Goal: Contribute content

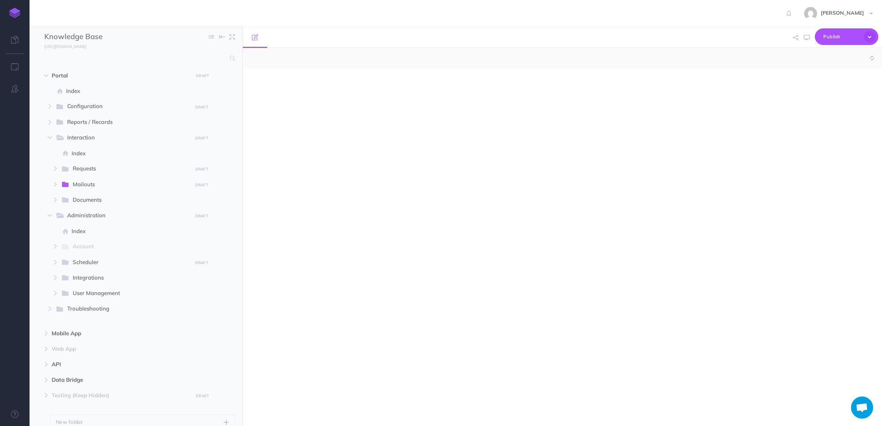
select select "null"
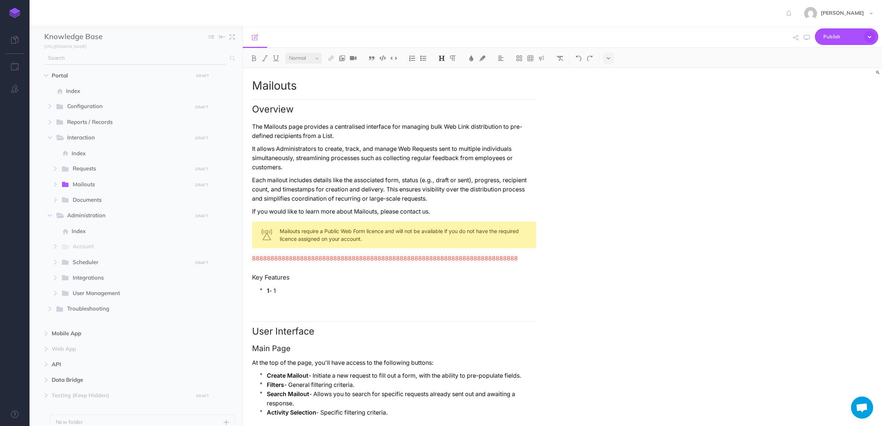
click at [230, 54] on span at bounding box center [231, 58] width 10 height 13
click at [212, 56] on input "text" at bounding box center [134, 58] width 181 height 13
type input "form builder"
click at [228, 62] on span at bounding box center [231, 58] width 10 height 13
click at [230, 60] on icon at bounding box center [232, 58] width 5 height 5
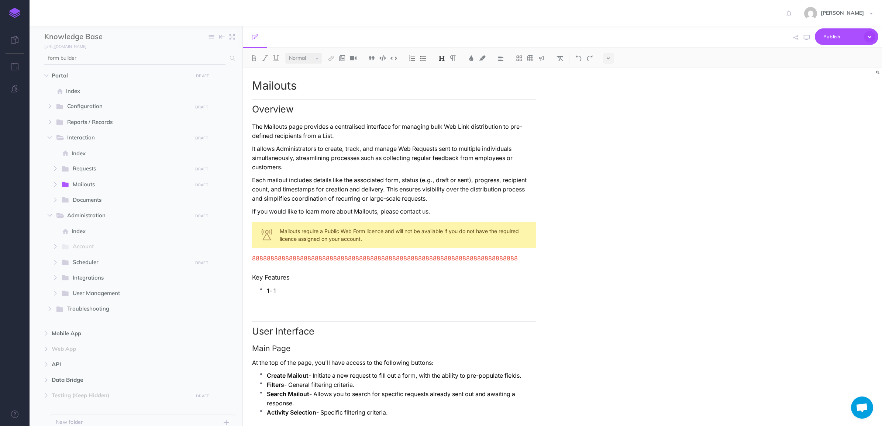
click at [231, 58] on icon at bounding box center [232, 58] width 5 height 5
click at [233, 58] on icon at bounding box center [232, 58] width 5 height 5
click at [128, 58] on input "form builder" at bounding box center [134, 58] width 181 height 13
click at [96, 57] on input "form builder" at bounding box center [134, 58] width 181 height 13
click at [52, 108] on button "button" at bounding box center [49, 106] width 13 height 9
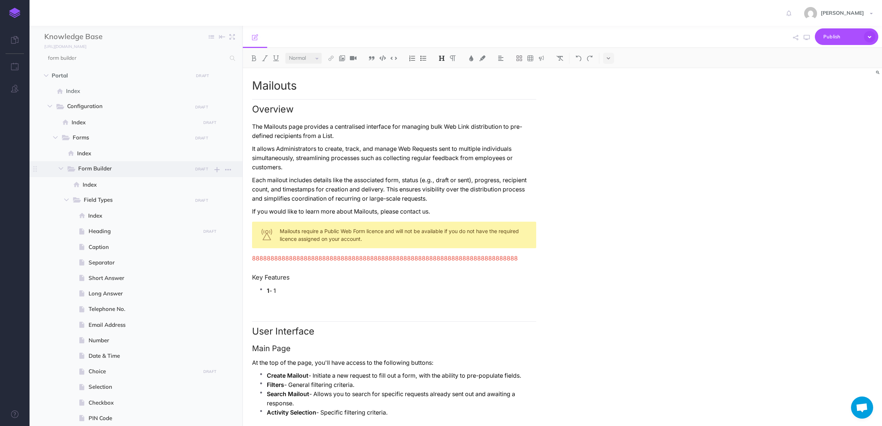
click at [82, 171] on span "Form Builder" at bounding box center [132, 169] width 109 height 10
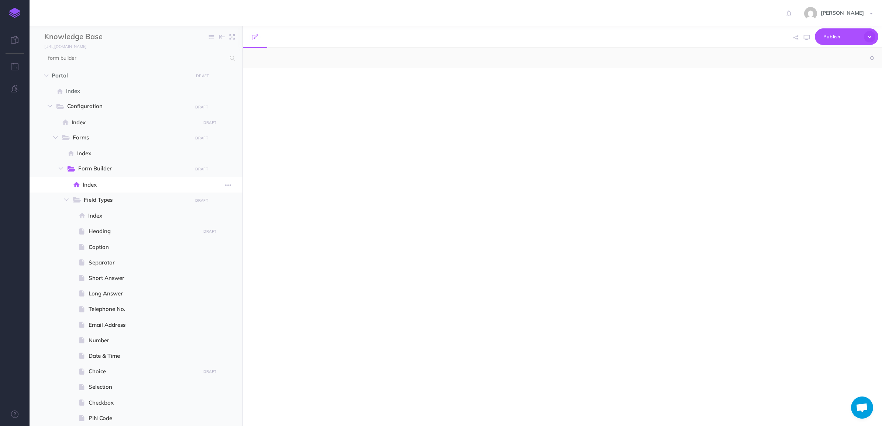
select select "null"
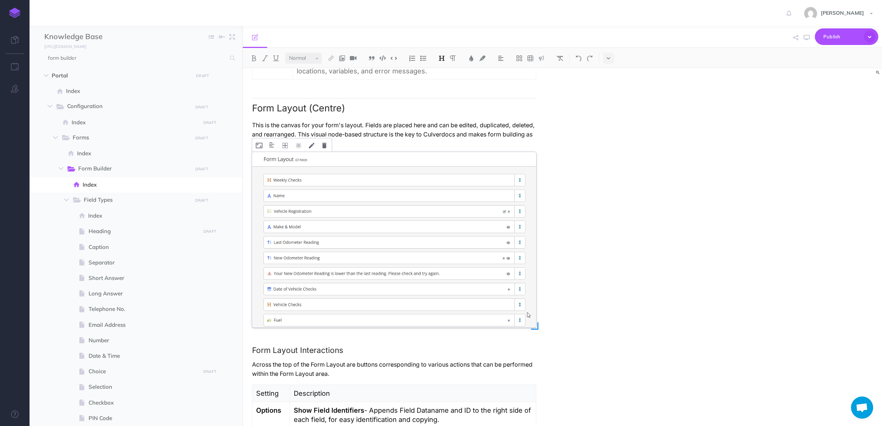
scroll to position [738, 0]
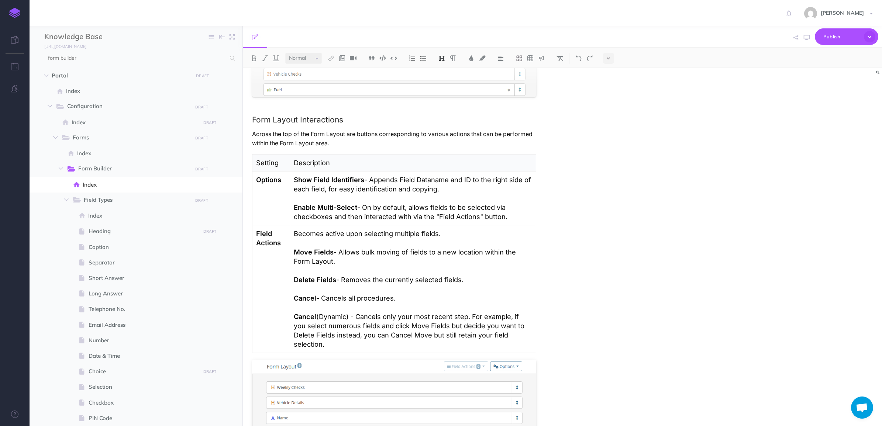
scroll to position [1107, 0]
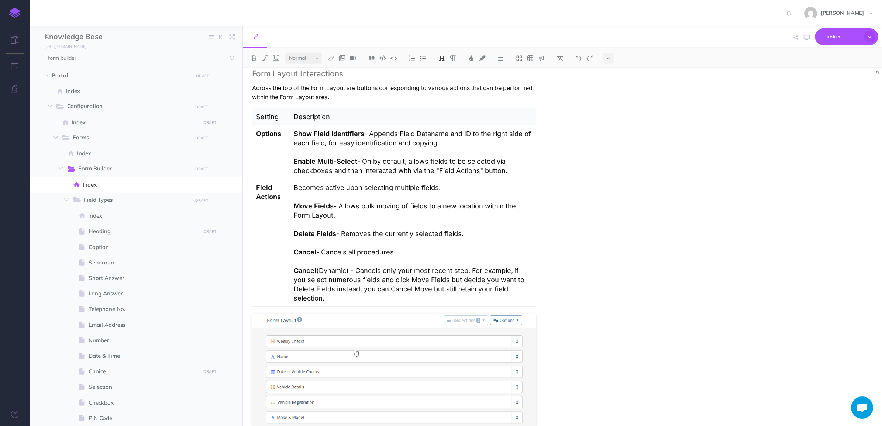
click at [524, 171] on p "Enable Multi-Select - On by default, allows fields to be selected via checkboxe…" at bounding box center [413, 166] width 238 height 18
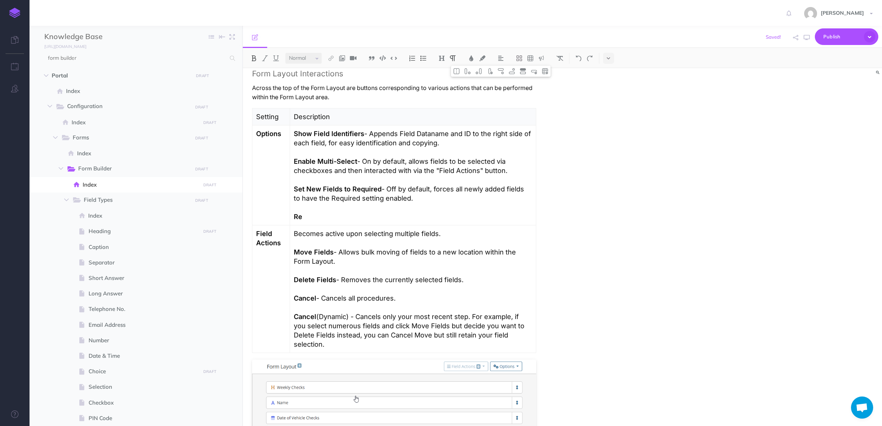
click at [299, 216] on strong "Re" at bounding box center [298, 217] width 8 height 8
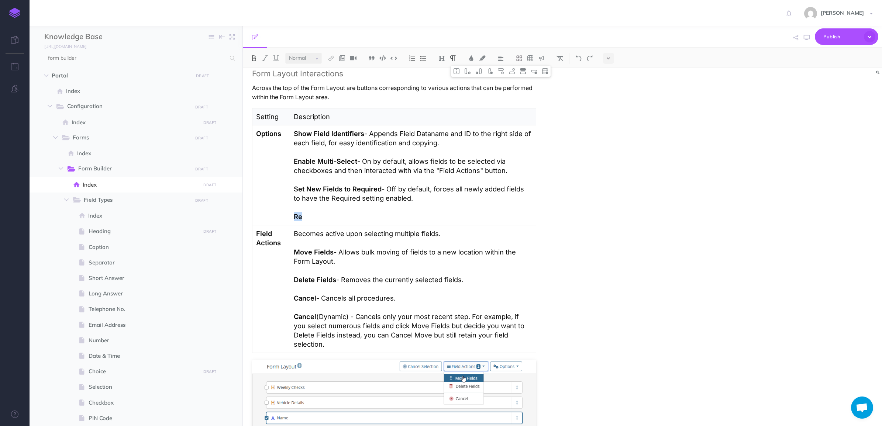
click at [299, 216] on strong "Re" at bounding box center [298, 217] width 8 height 8
click at [333, 217] on p "Retain field selection after bulk action" at bounding box center [413, 216] width 238 height 9
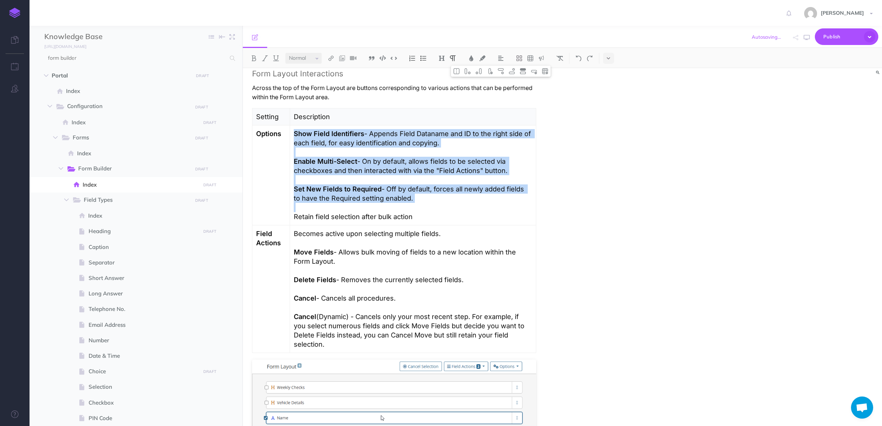
click at [333, 217] on p "Retain field selection after bulk action" at bounding box center [413, 216] width 238 height 9
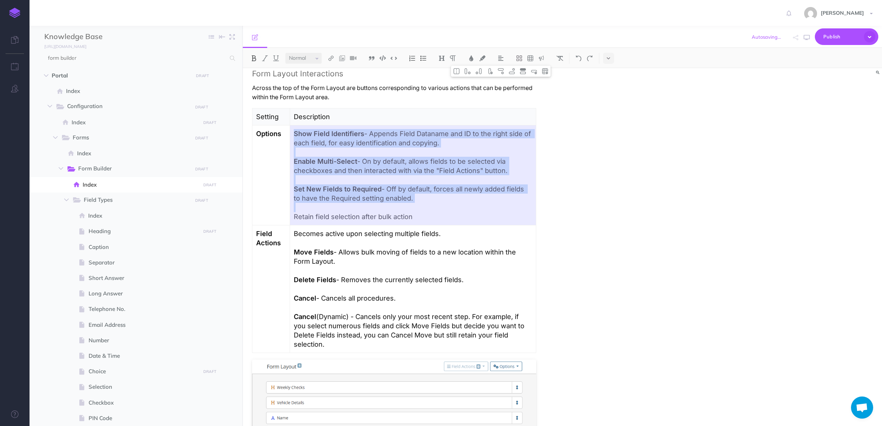
click at [321, 218] on p "Retain field selection after bulk action" at bounding box center [413, 216] width 238 height 9
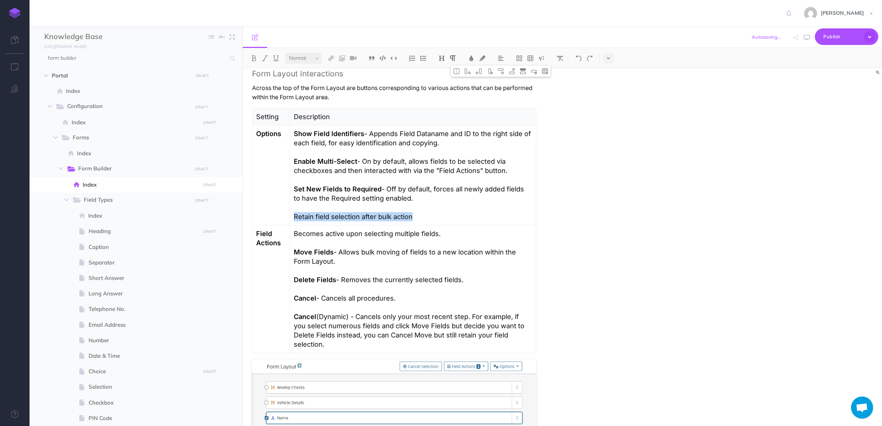
drag, startPoint x: 293, startPoint y: 217, endPoint x: 436, endPoint y: 214, distance: 143.6
click at [436, 214] on td "Show Field Identifiers - Appends Field Dataname and ID to the right side of eac…" at bounding box center [413, 176] width 246 height 100
click at [456, 224] on td "Show Field Identifiers - Appends Field Dataname and ID to the right side of eac…" at bounding box center [413, 176] width 246 height 100
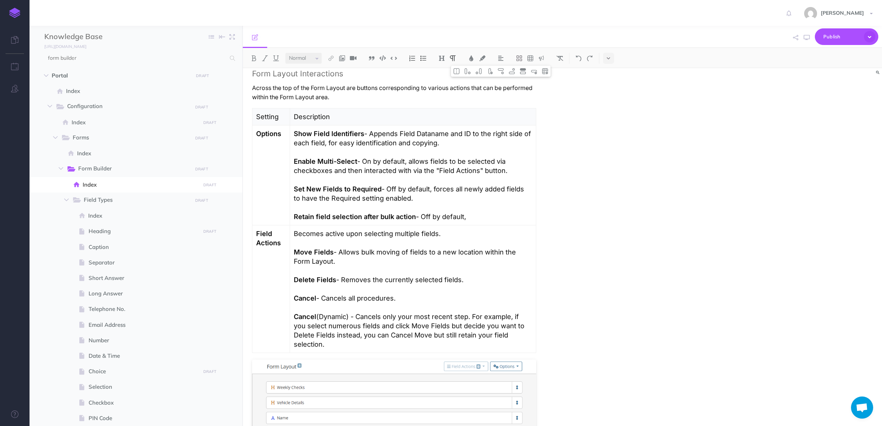
click at [436, 190] on p "Set New Fields to Required - Off by default, forces all newly added fields to h…" at bounding box center [413, 194] width 238 height 18
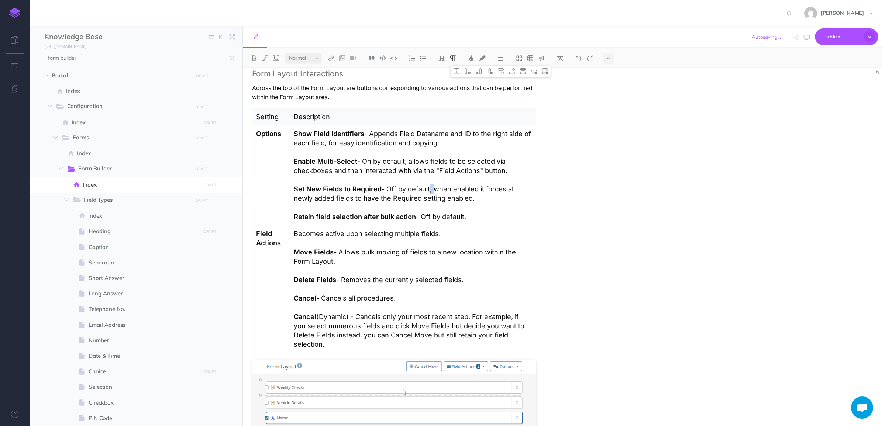
click at [434, 192] on p "Set New Fields to Required - Off by default, when enabled it forces all newly a…" at bounding box center [413, 194] width 238 height 18
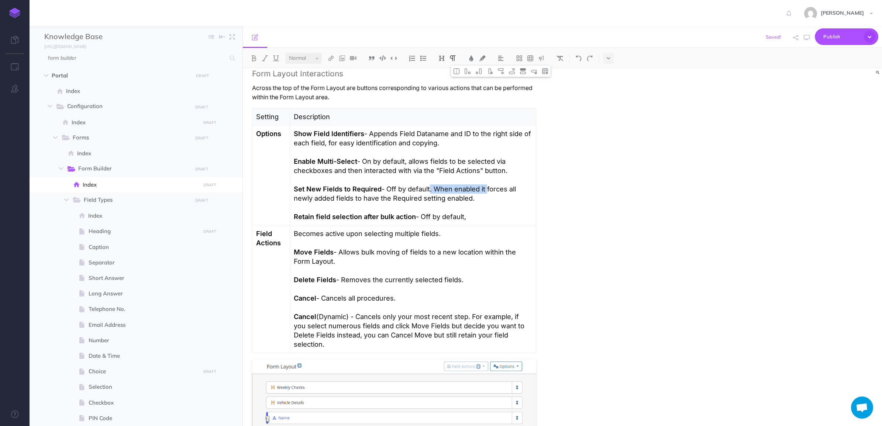
drag, startPoint x: 488, startPoint y: 190, endPoint x: 431, endPoint y: 190, distance: 56.5
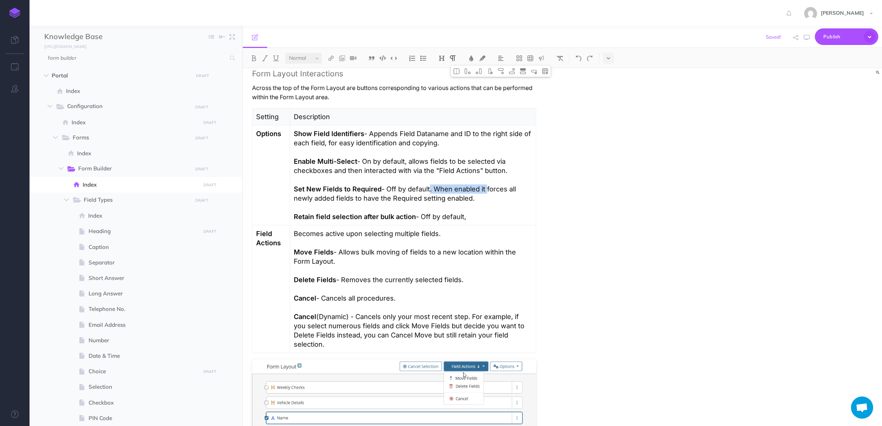
click at [431, 190] on p "Set New Fields to Required - Off by default. When enabled it forces all newly a…" at bounding box center [413, 194] width 238 height 18
copy p ". When enabled it"
drag, startPoint x: 406, startPoint y: 163, endPoint x: 411, endPoint y: 163, distance: 4.8
click at [411, 163] on p "Enable Multi-Select - On by default, allows fields to be selected via checkboxe…" at bounding box center [413, 166] width 238 height 18
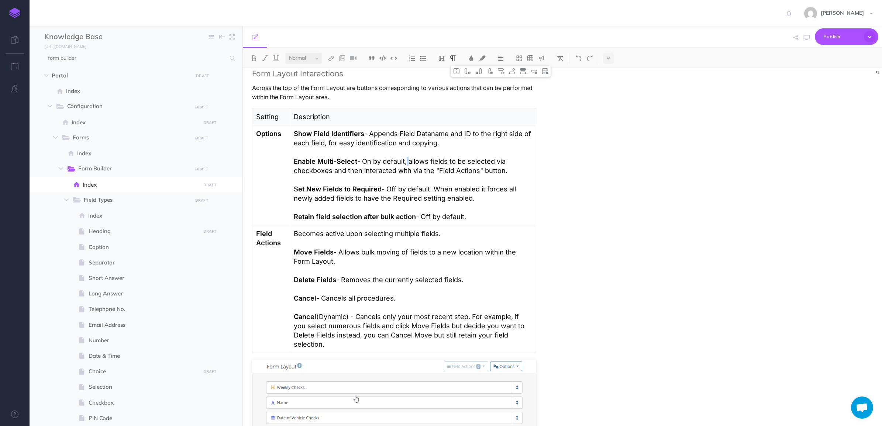
click at [408, 164] on p "Enable Multi-Select - On by default, allows fields to be selected via checkboxe…" at bounding box center [413, 166] width 238 height 18
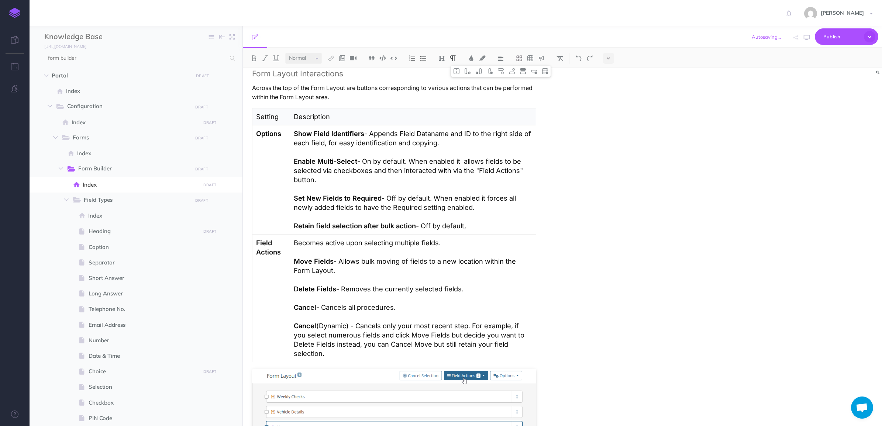
click at [407, 161] on p "Enable Multi-Select - On by default. When enabled it allows fields to be select…" at bounding box center [413, 171] width 238 height 28
click at [466, 164] on p "Enable Multi-Select - On by default. When enabled it allows fields to be select…" at bounding box center [413, 171] width 238 height 28
drag, startPoint x: 467, startPoint y: 226, endPoint x: 471, endPoint y: 227, distance: 3.8
click at [471, 227] on p "Retain field selection after bulk action - Off by default," at bounding box center [413, 225] width 238 height 9
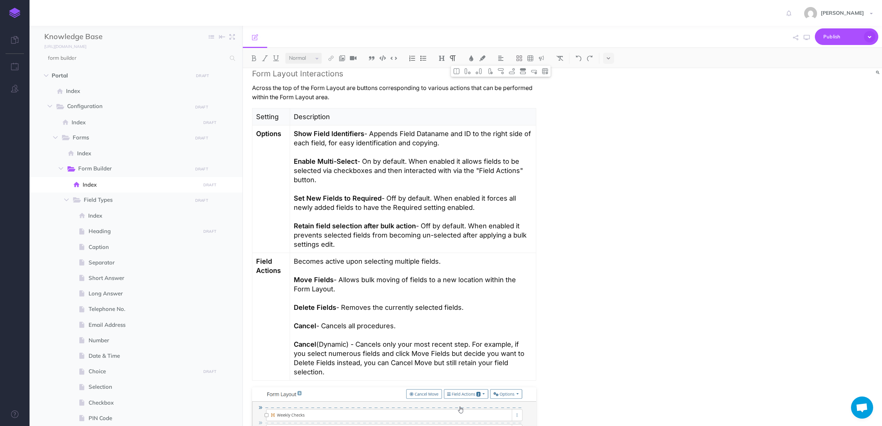
click at [347, 298] on p at bounding box center [413, 298] width 238 height 9
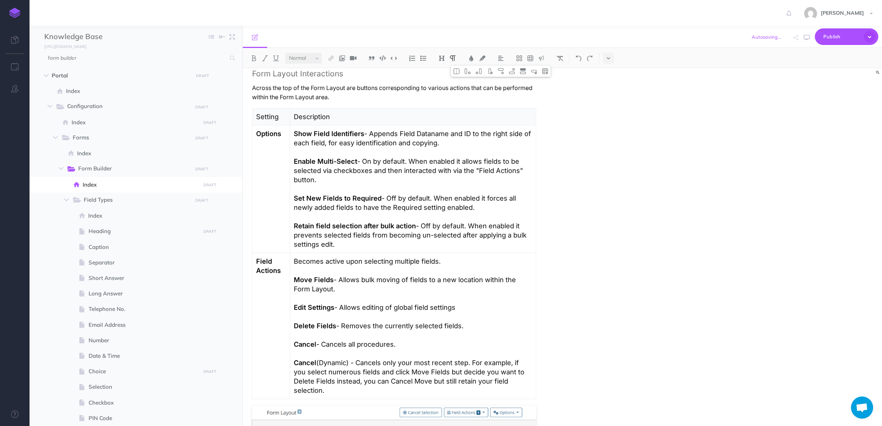
click at [405, 308] on p "Edit Settings - Allows editing of global field settings" at bounding box center [413, 307] width 238 height 9
click at [447, 311] on p "Edit Settings - Allows editing of field settings" at bounding box center [413, 307] width 238 height 9
drag, startPoint x: 365, startPoint y: 311, endPoint x: 376, endPoint y: 312, distance: 11.1
click at [366, 311] on p "Edit Settings - Allows editing of field settings" at bounding box center [413, 307] width 238 height 9
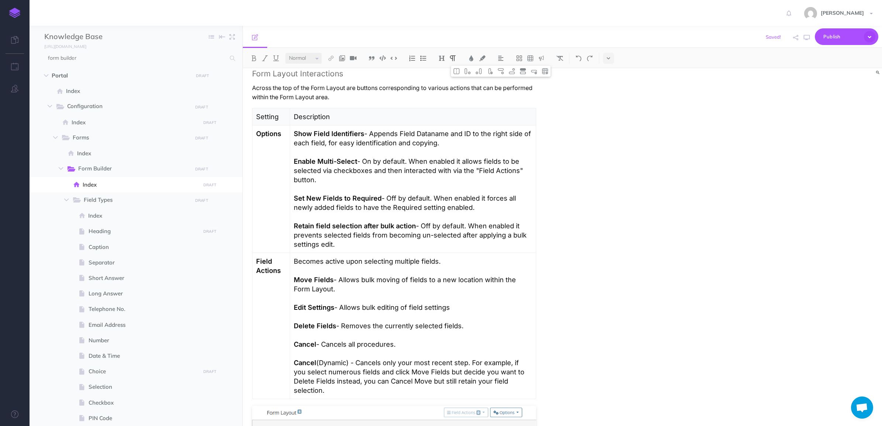
click at [424, 309] on p "Edit Settings - Allows bulk editing of field settings" at bounding box center [413, 307] width 238 height 9
click at [467, 309] on p "Edit Settings - Allows bulk editing of field settings" at bounding box center [413, 307] width 238 height 9
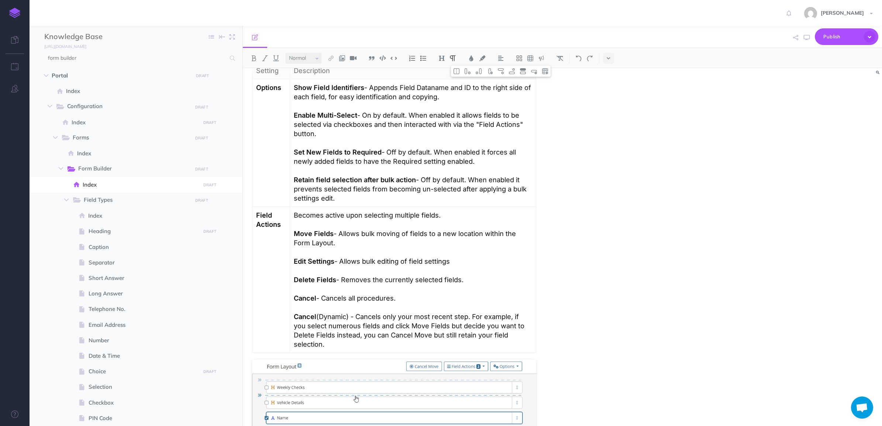
scroll to position [1246, 0]
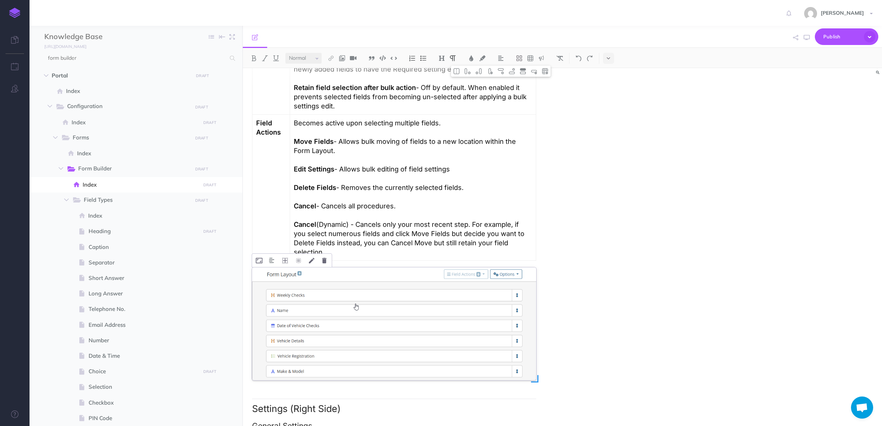
drag, startPoint x: 308, startPoint y: 315, endPoint x: 323, endPoint y: 313, distance: 15.2
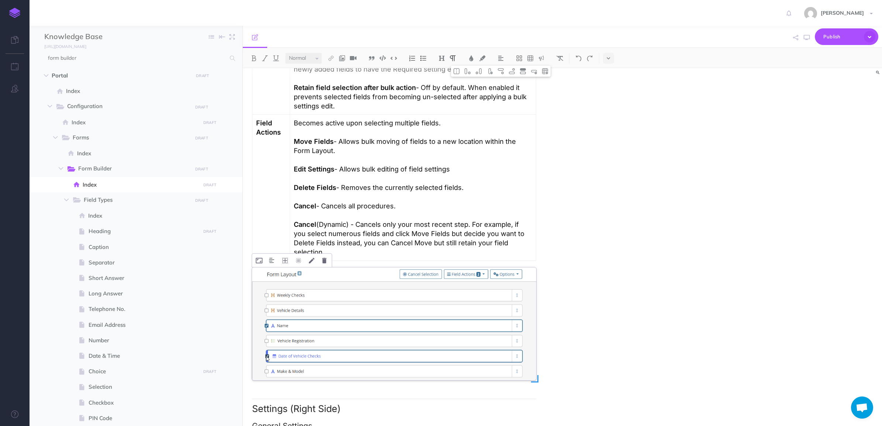
click at [308, 315] on div at bounding box center [394, 324] width 284 height 113
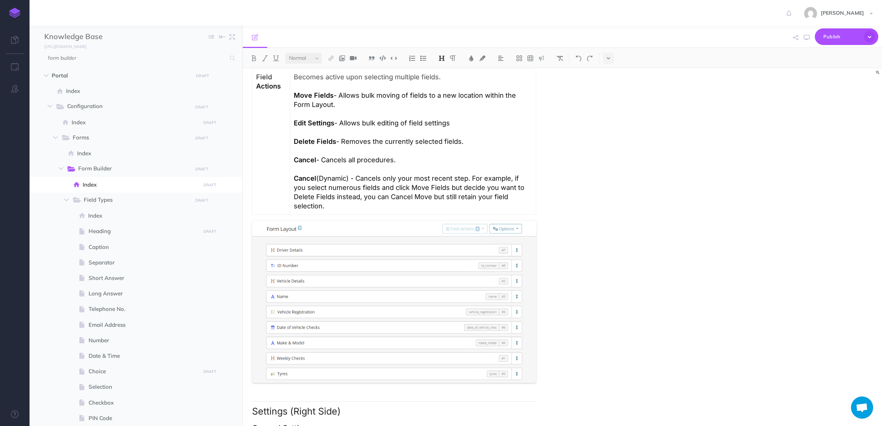
scroll to position [1200, 0]
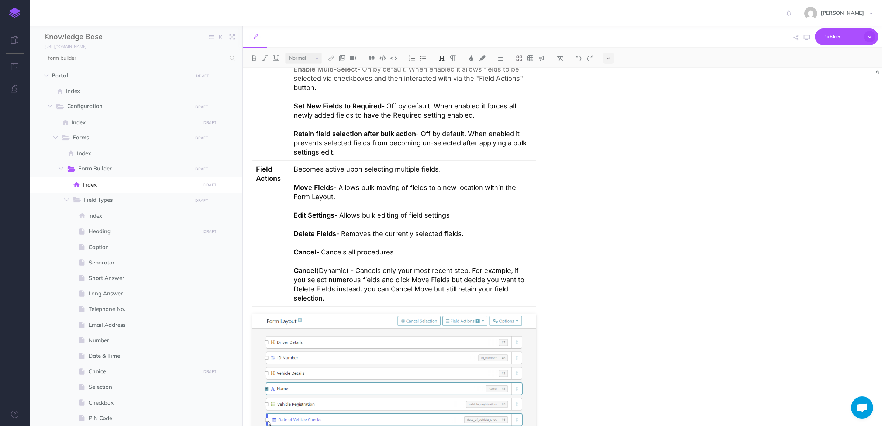
click at [475, 217] on p "Edit Settings - Allows bulk editing of field settings" at bounding box center [413, 215] width 238 height 9
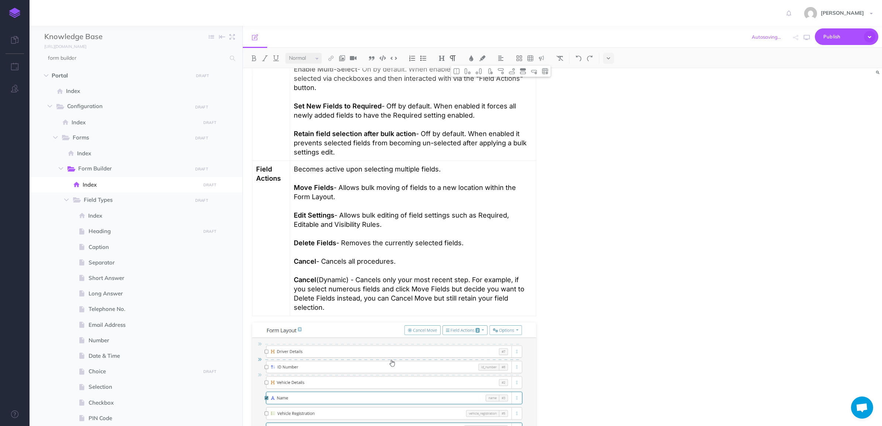
drag, startPoint x: 413, startPoint y: 215, endPoint x: 423, endPoint y: 216, distance: 10.4
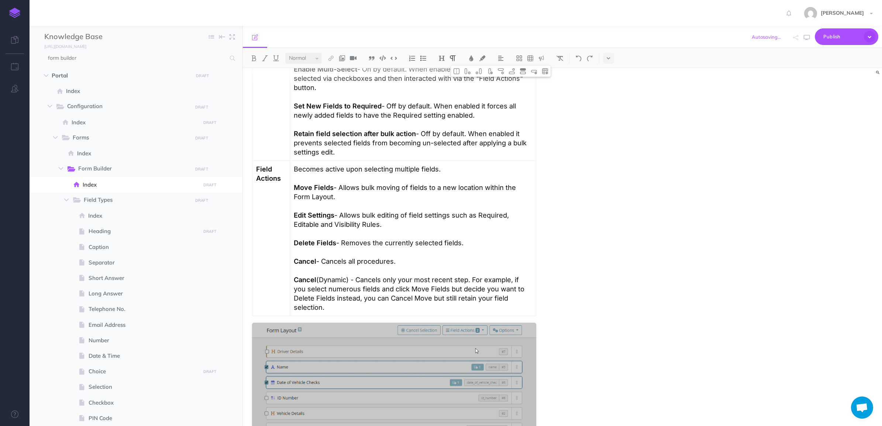
click at [414, 215] on p "Edit Settings - Allows bulk editing of field settings such as Required, Editabl…" at bounding box center [413, 220] width 238 height 18
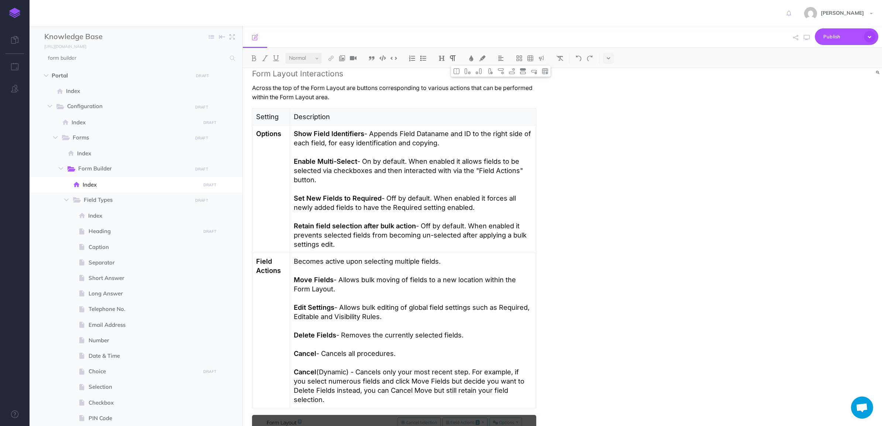
scroll to position [1061, 0]
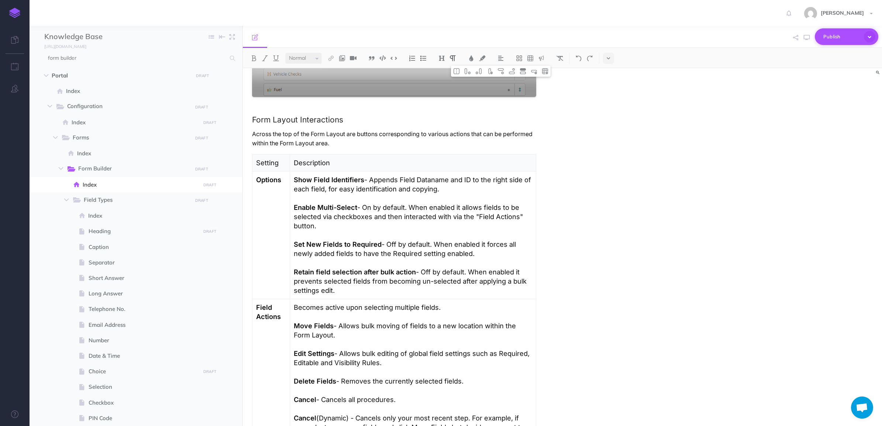
click at [848, 37] on span "Publish" at bounding box center [842, 36] width 37 height 11
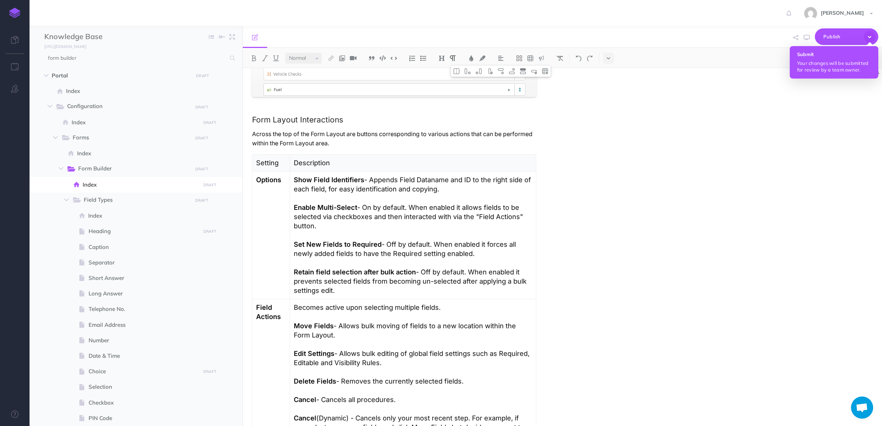
click at [839, 58] on button "Submit Your changes will be submitted for review by a team owner." at bounding box center [834, 62] width 89 height 32
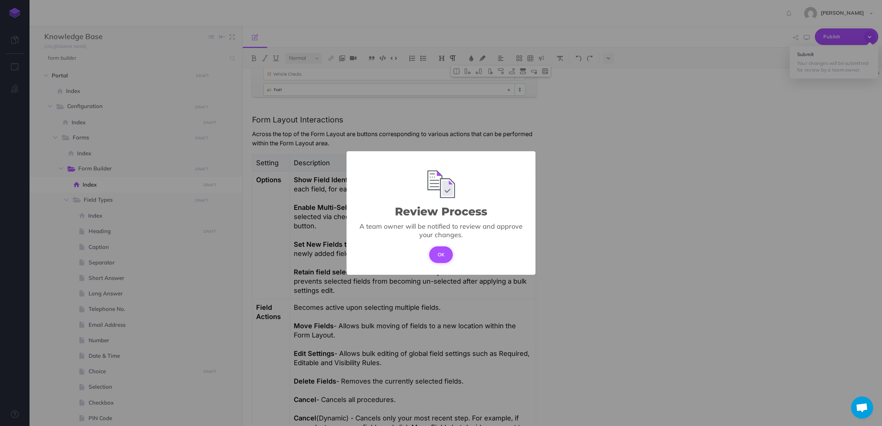
click at [439, 257] on button "OK" at bounding box center [441, 255] width 24 height 16
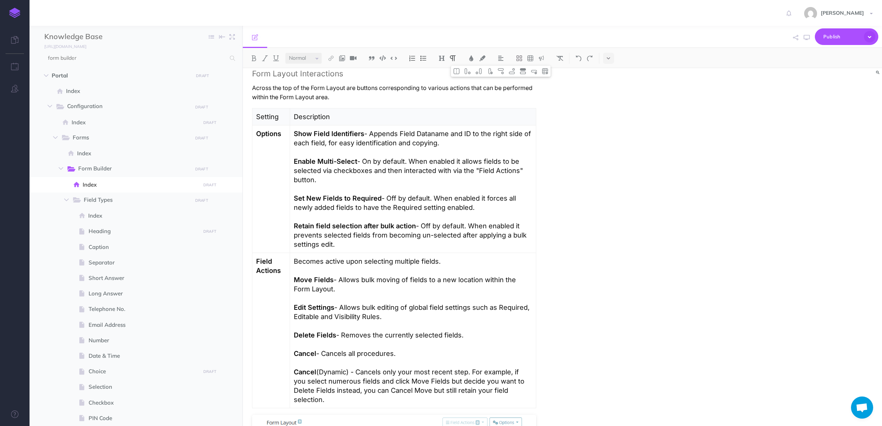
scroll to position [1430, 0]
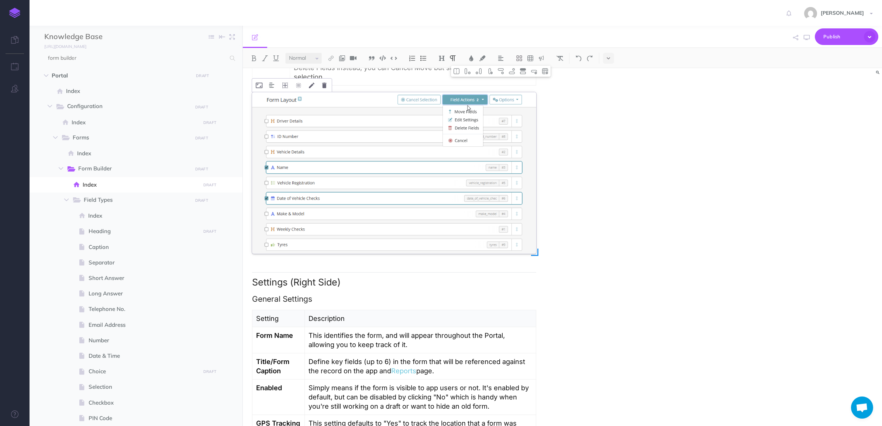
click at [422, 215] on div at bounding box center [394, 173] width 284 height 162
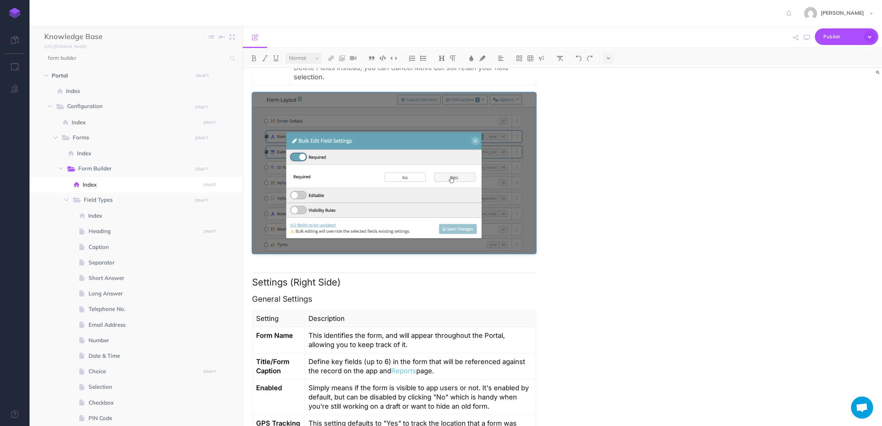
click at [349, 270] on div "Form Builder Overview Form building is one of the core features of our platform…" at bounding box center [394, 179] width 303 height 3083
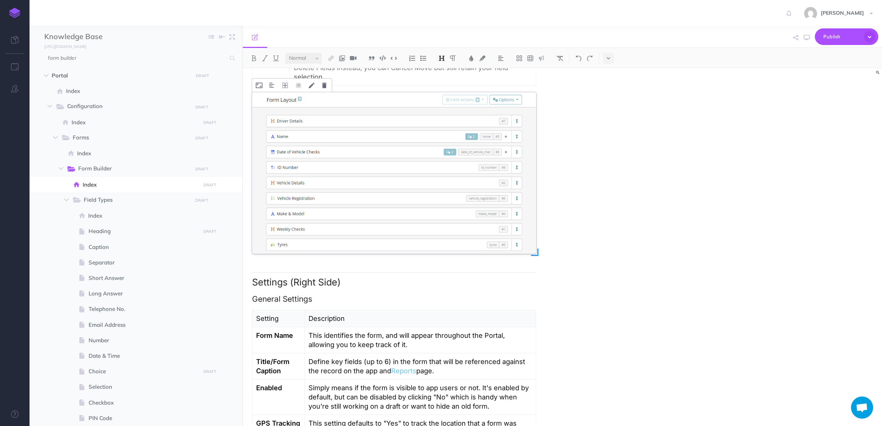
click at [392, 212] on div at bounding box center [394, 173] width 284 height 162
click at [663, 101] on div "Form Builder Overview Form building is one of the core features of our platform…" at bounding box center [467, 179] width 448 height 3083
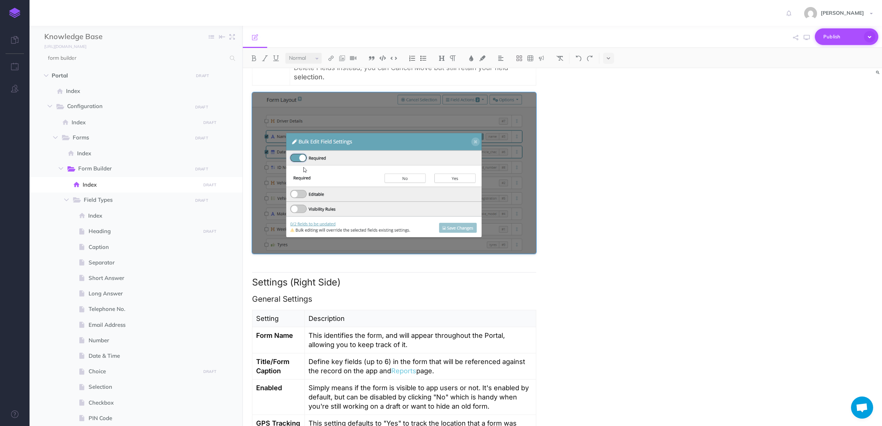
click at [877, 34] on button "Publish" at bounding box center [846, 36] width 63 height 17
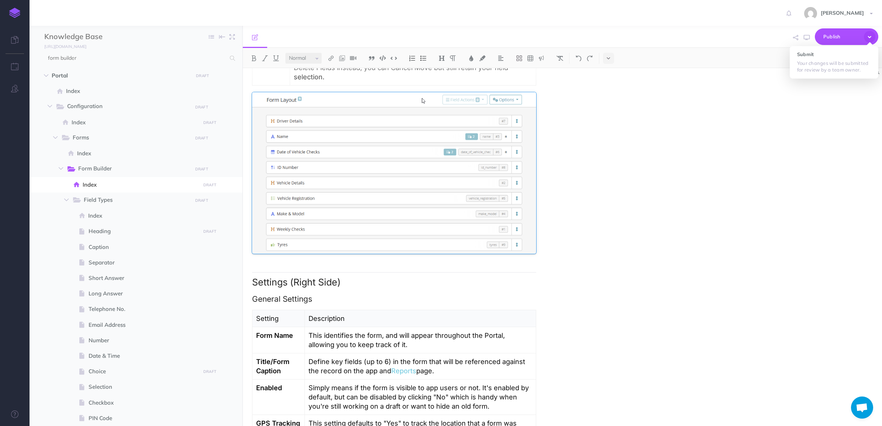
click at [746, 133] on div "Form Builder Overview Form building is one of the core features of our platform…" at bounding box center [563, 247] width 640 height 358
